Goal: Transaction & Acquisition: Purchase product/service

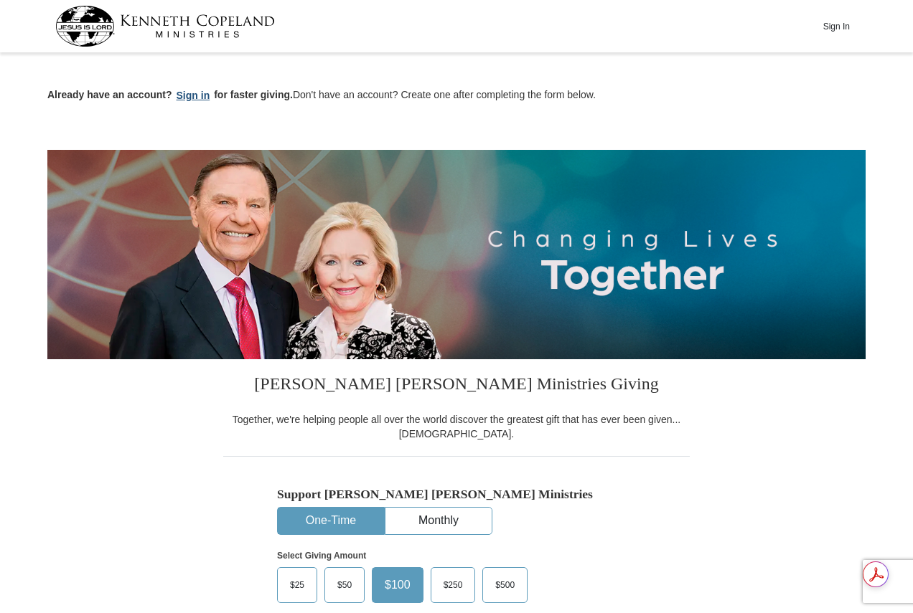
click at [188, 92] on button "Sign in" at bounding box center [193, 96] width 42 height 17
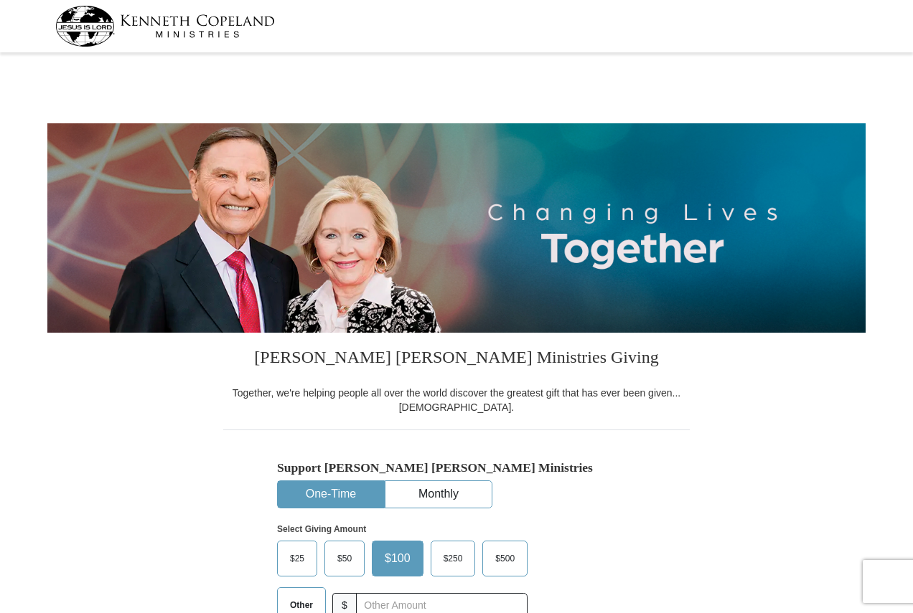
select select "OK"
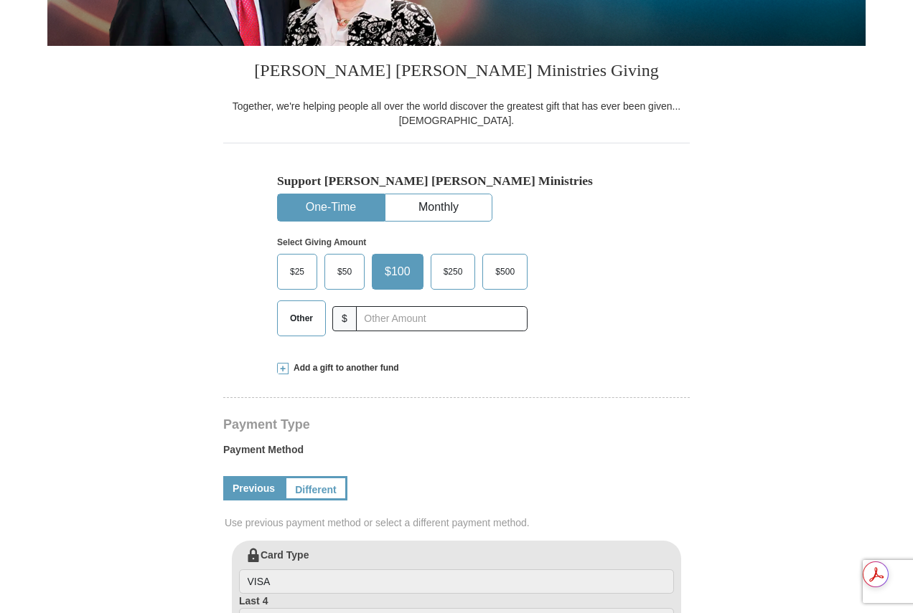
click at [396, 270] on span "$100" at bounding box center [397, 272] width 40 height 22
click at [0, 0] on input "$100" at bounding box center [0, 0] width 0 height 0
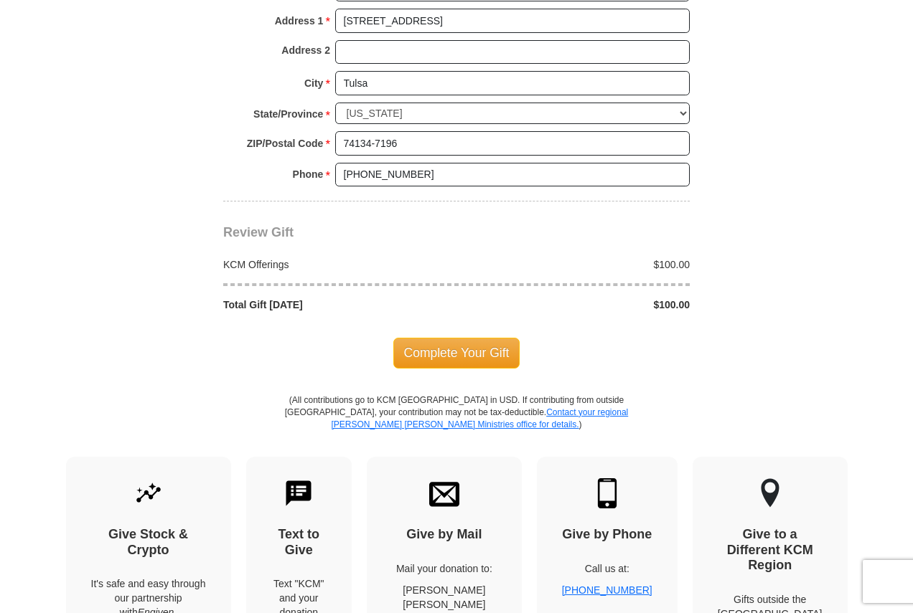
scroll to position [1148, 0]
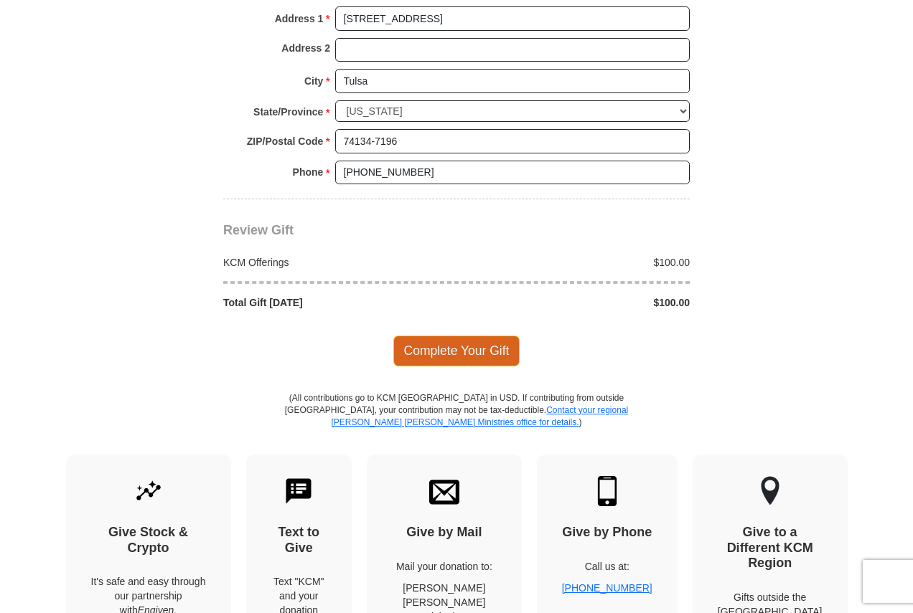
click at [449, 349] on span "Complete Your Gift" at bounding box center [456, 351] width 127 height 30
